Goal: Information Seeking & Learning: Learn about a topic

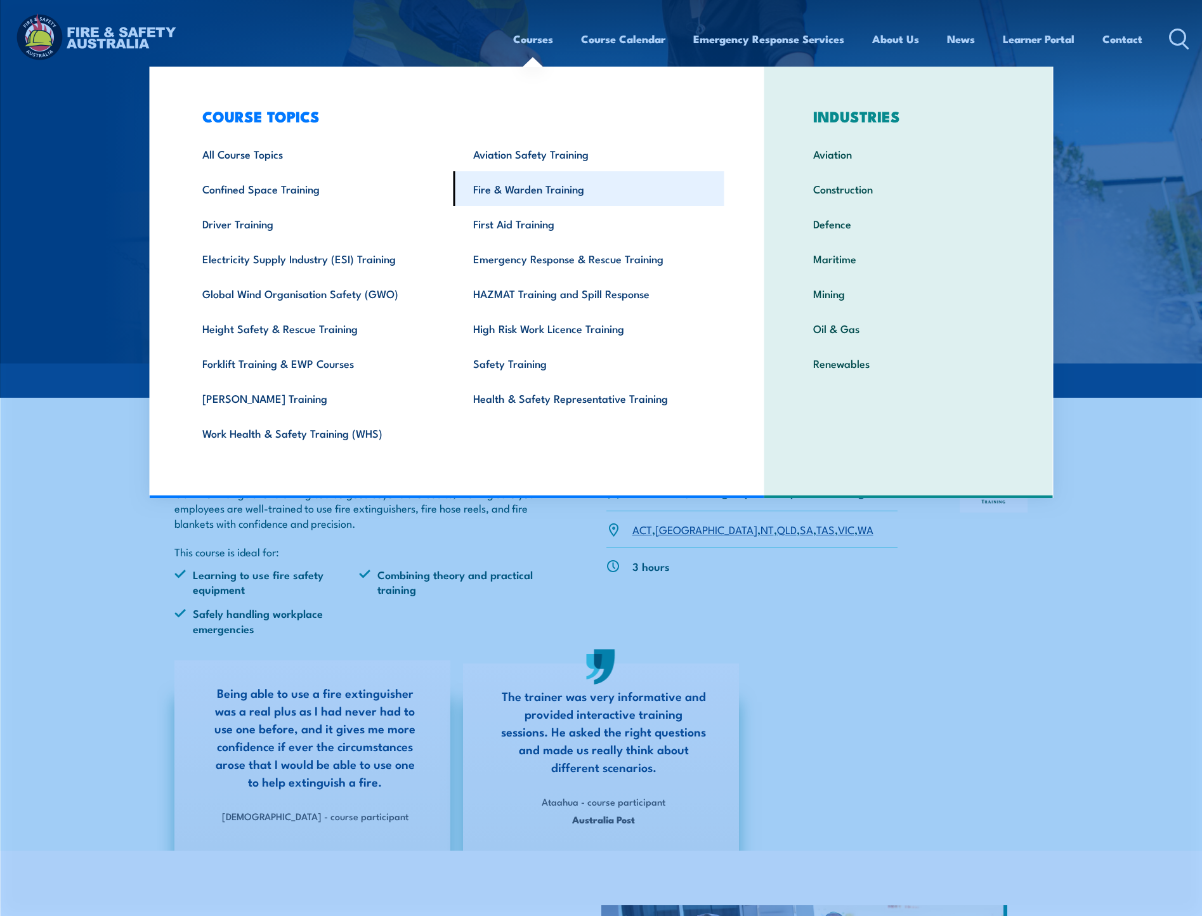
click at [522, 191] on link "Fire & Warden Training" at bounding box center [588, 188] width 271 height 35
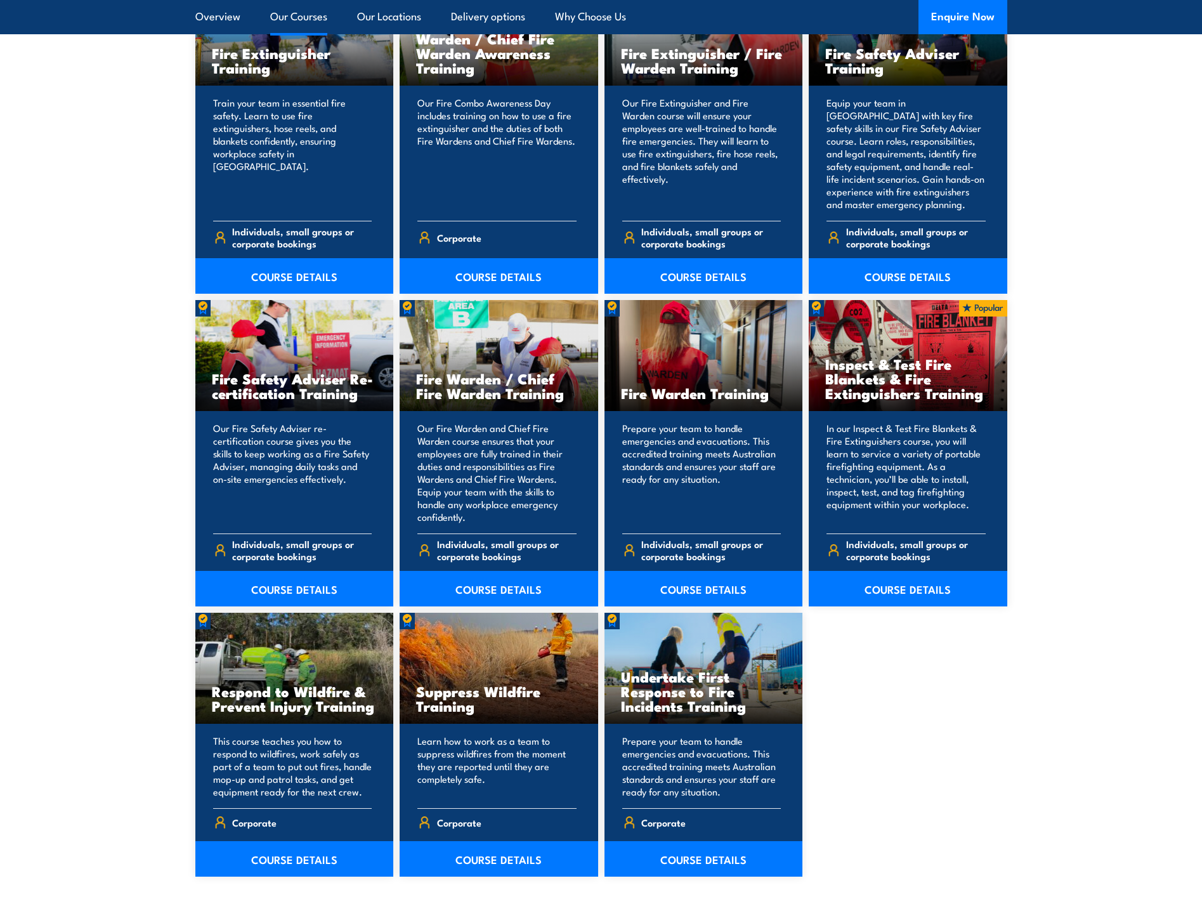
scroll to position [1459, 0]
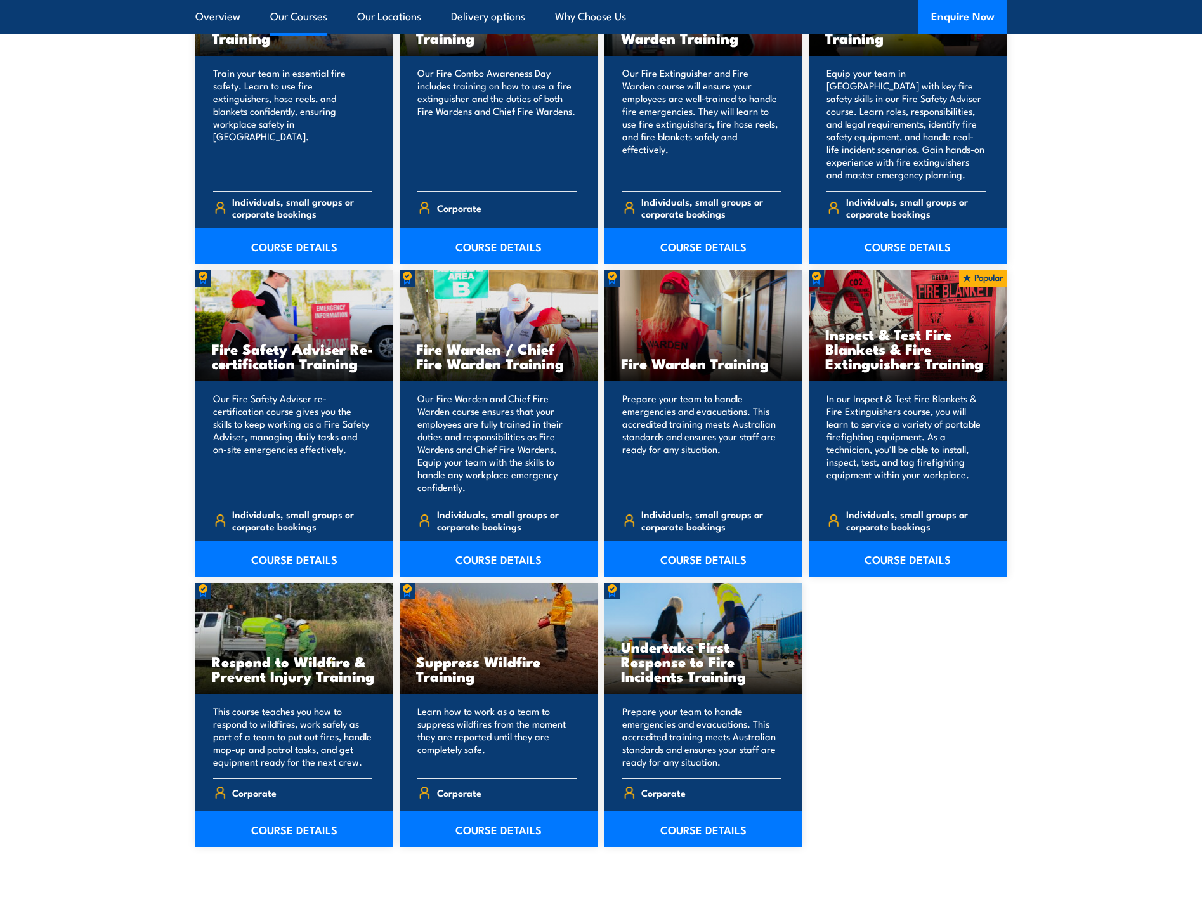
drag, startPoint x: 825, startPoint y: 332, endPoint x: 983, endPoint y: 364, distance: 161.1
click at [983, 364] on h3 "Inspect & Test Fire Blankets & Fire Extinguishers Training" at bounding box center [908, 349] width 166 height 44
click at [938, 554] on link "COURSE DETAILS" at bounding box center [908, 559] width 199 height 36
